Goal: Find specific page/section: Find specific page/section

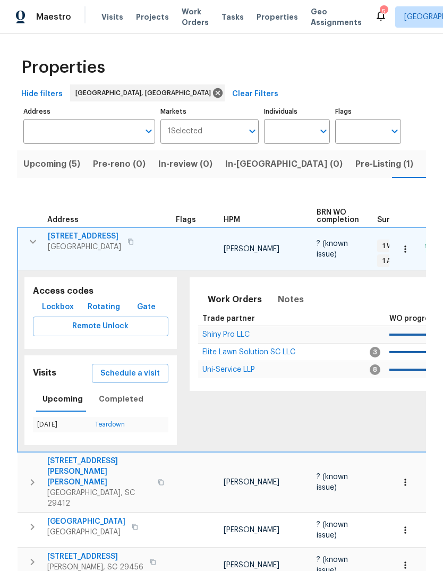
scroll to position [0, 22]
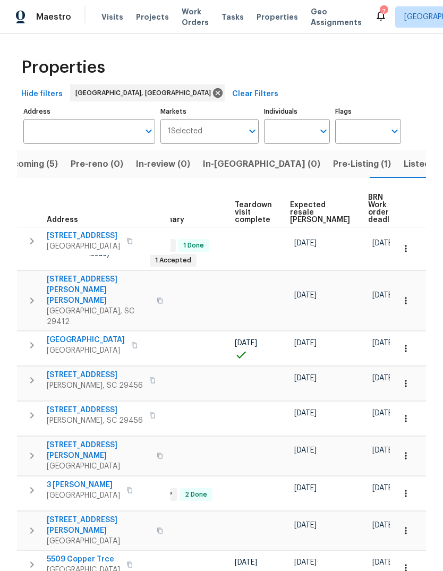
scroll to position [0, 226]
click at [411, 289] on button "button" at bounding box center [405, 300] width 23 height 23
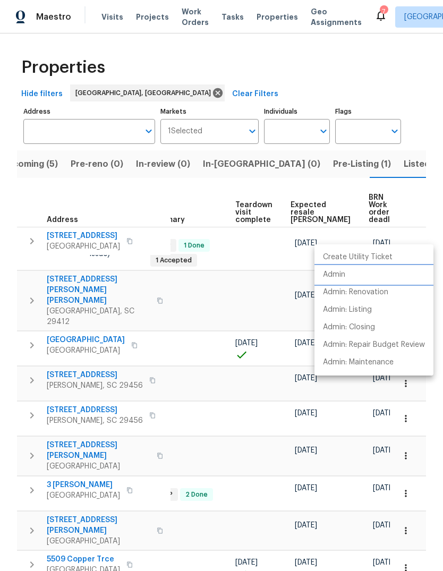
click at [350, 274] on li "Admin" at bounding box center [373, 275] width 119 height 18
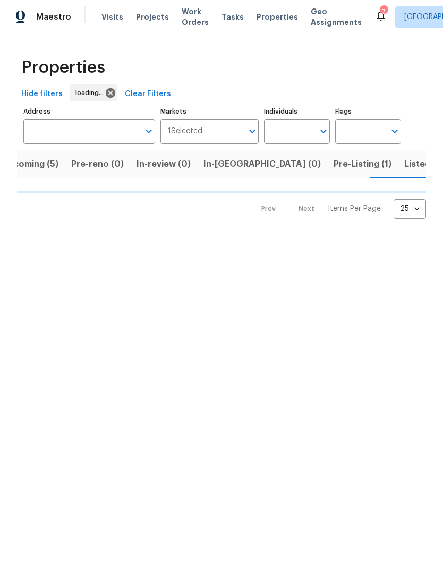
scroll to position [0, 22]
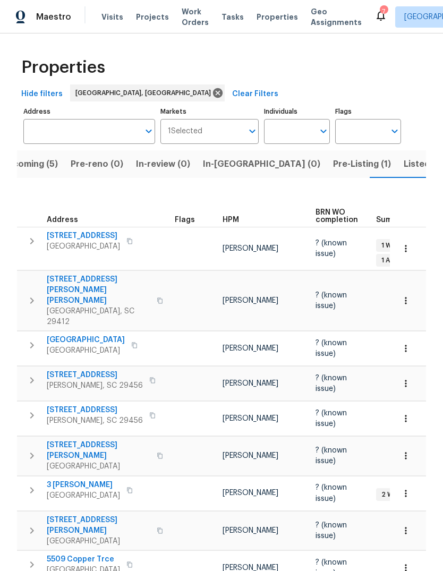
click at [397, 173] on button "Listed (13)" at bounding box center [425, 164] width 56 height 28
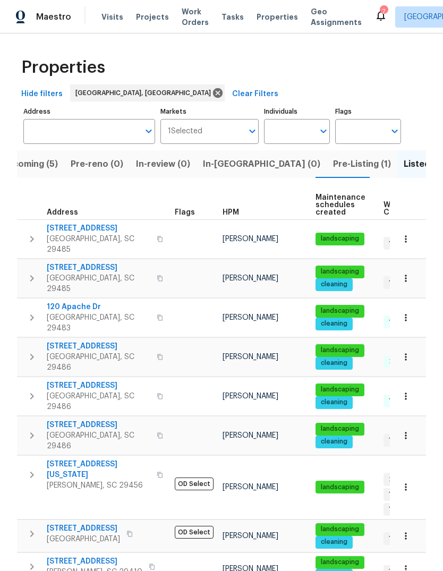
click at [267, 20] on span "Properties" at bounding box center [277, 17] width 41 height 11
click at [262, 15] on span "Properties" at bounding box center [277, 17] width 41 height 11
